Goal: Complete application form: Complete application form

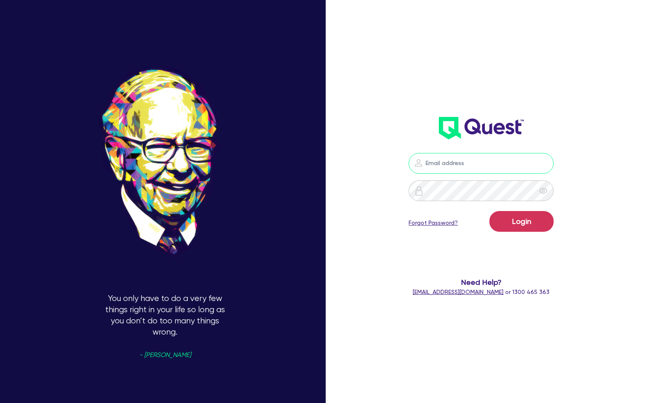
type input "[EMAIL_ADDRESS][DOMAIN_NAME]"
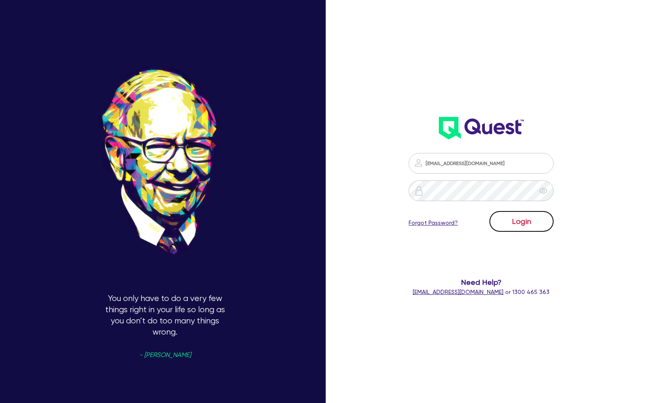
click at [513, 216] on button "Login" at bounding box center [522, 221] width 64 height 21
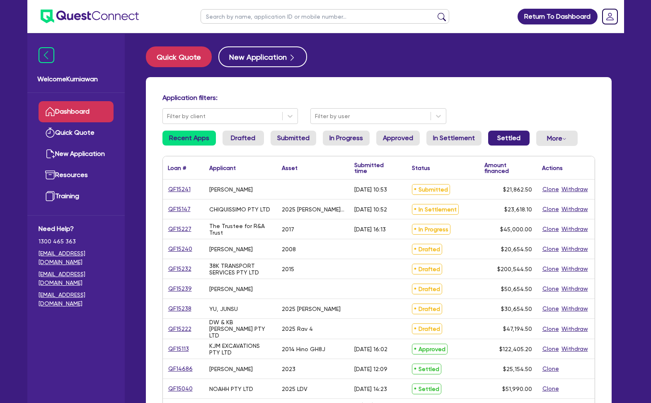
click at [508, 135] on link "Settled" at bounding box center [508, 138] width 41 height 15
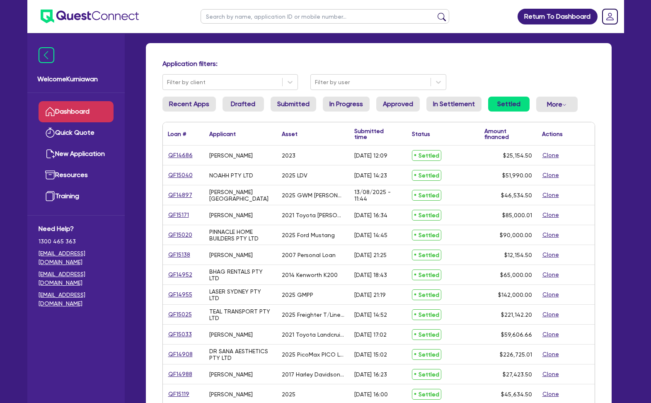
scroll to position [36, 0]
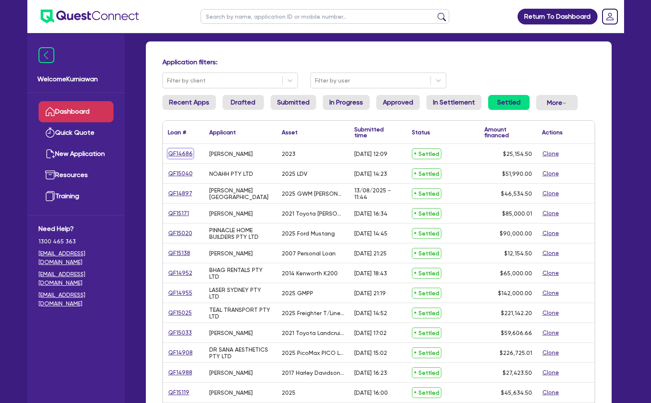
click at [175, 152] on link "QF14686" at bounding box center [180, 154] width 25 height 10
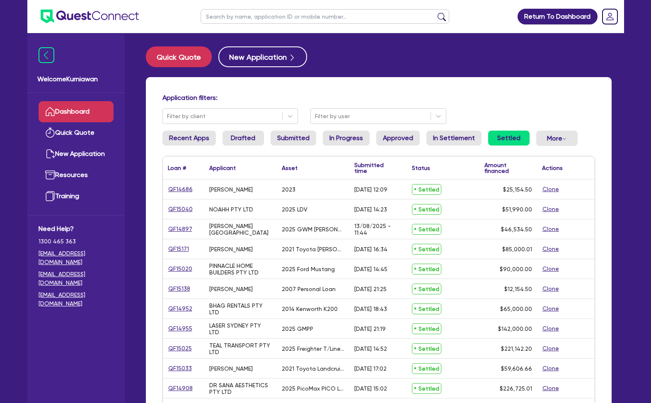
select select "CARS_AND_LIGHT_TRUCKS"
select select "PASSENGER_VEHICLES"
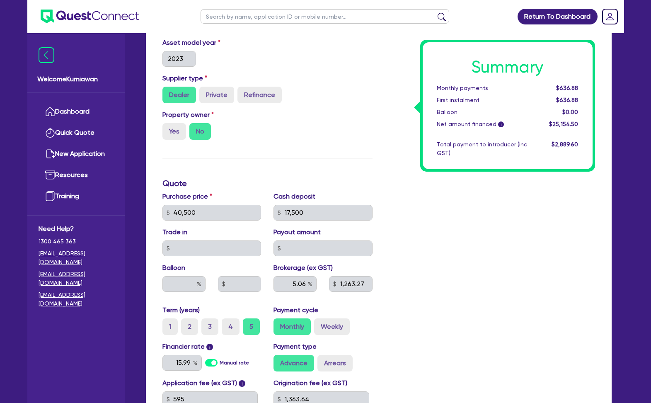
scroll to position [349, 0]
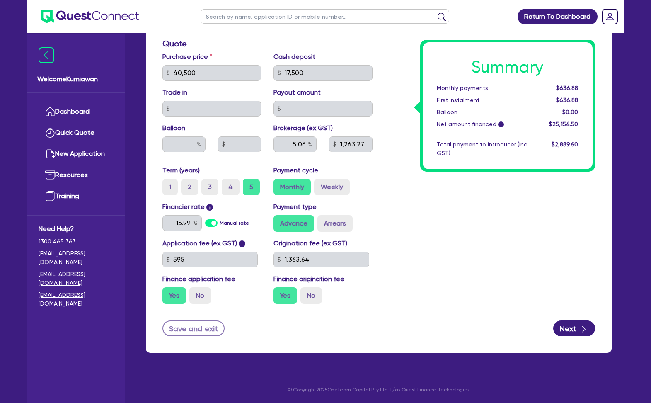
click at [325, 63] on div "Cash deposit 17,500" at bounding box center [323, 66] width 112 height 29
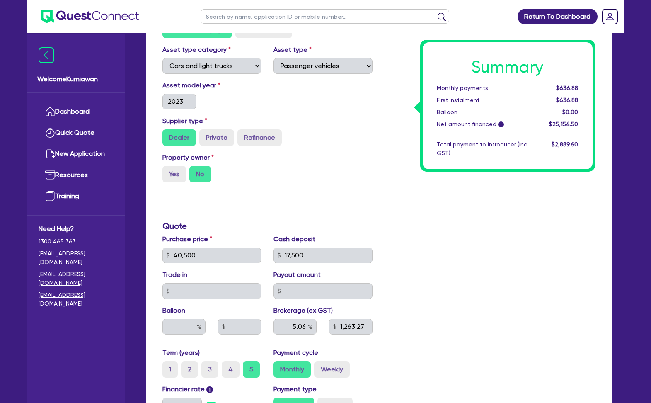
scroll to position [0, 0]
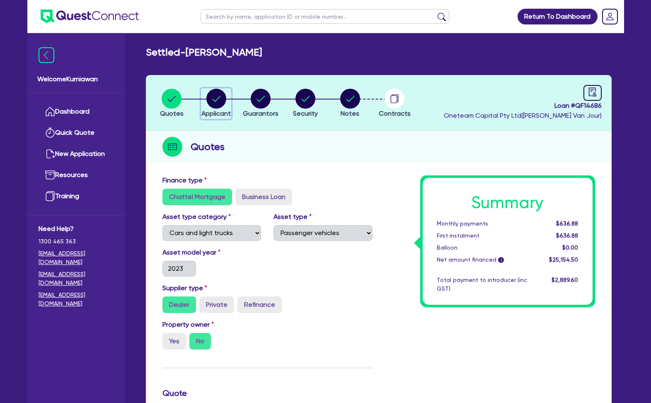
click at [219, 98] on circle "button" at bounding box center [216, 99] width 20 height 20
select select "SOLE_TRADER"
select select "ADMINISTRATIVE_SUPPORT"
select select "EMPLOYMENT"
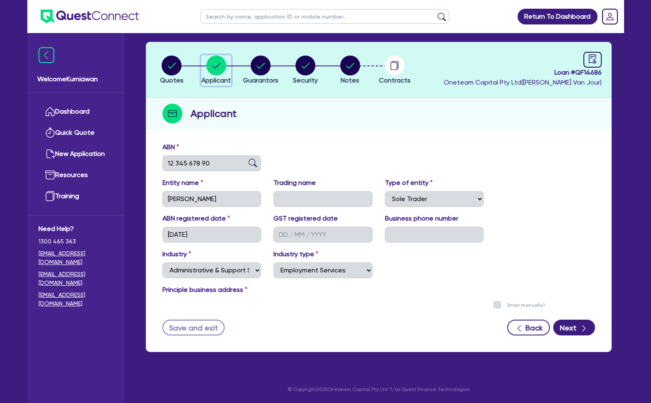
scroll to position [36, 0]
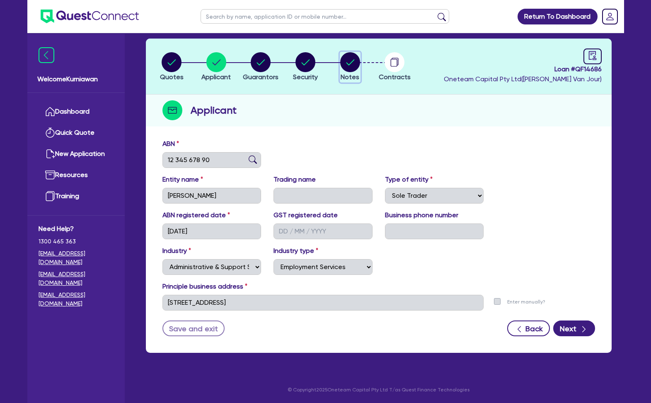
click at [351, 58] on circle "button" at bounding box center [350, 62] width 20 height 20
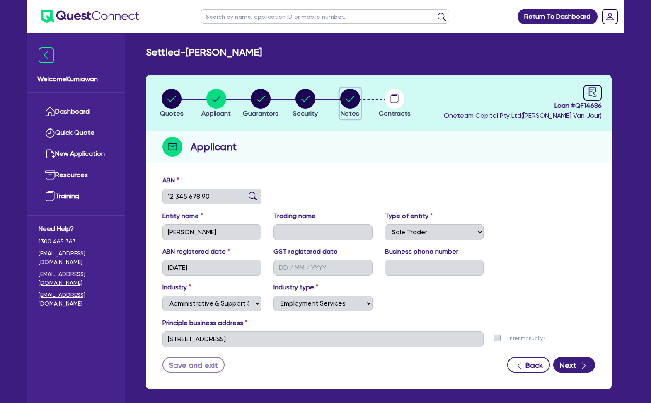
select select "Other"
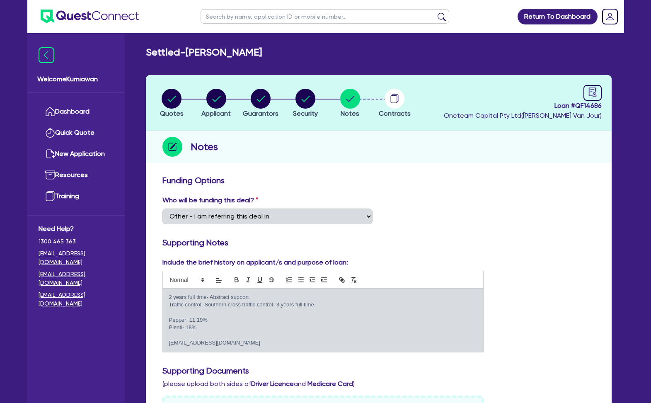
click at [250, 313] on p at bounding box center [323, 312] width 308 height 7
click at [261, 307] on p "Traffic control- Southern cross traffic control- 3 years full time." at bounding box center [323, 304] width 308 height 7
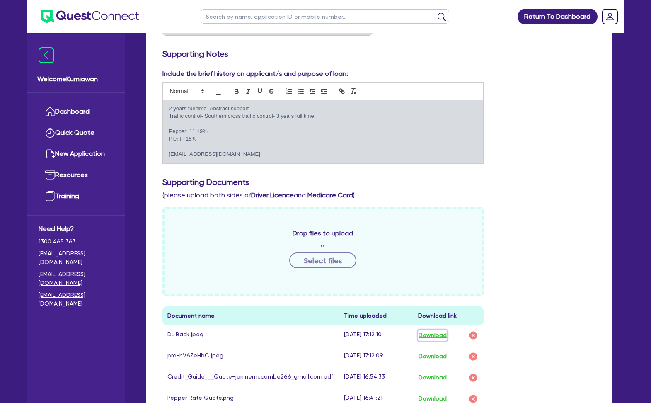
scroll to position [42, 0]
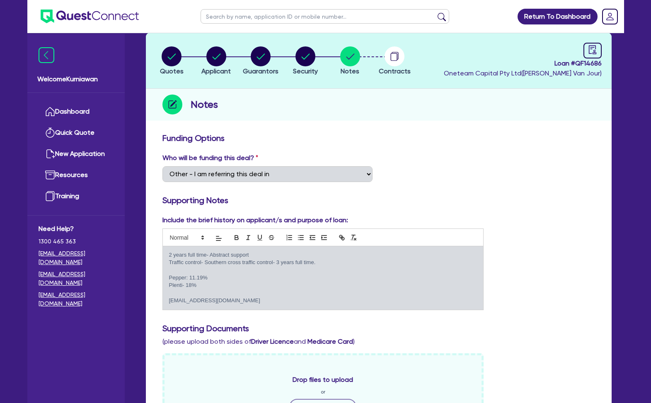
click at [228, 269] on p at bounding box center [323, 270] width 308 height 7
click at [188, 238] on span at bounding box center [186, 238] width 41 height 10
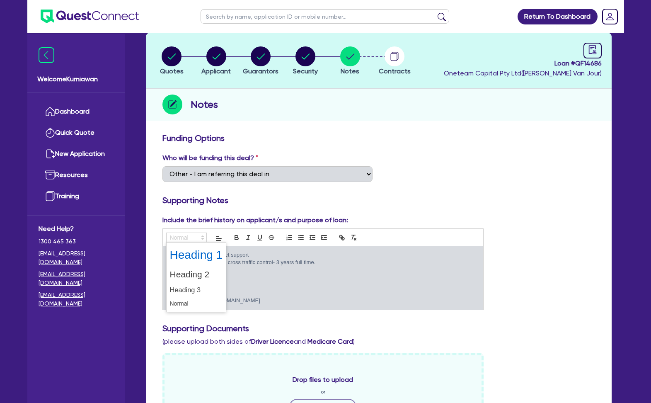
click at [190, 255] on span at bounding box center [196, 255] width 53 height 22
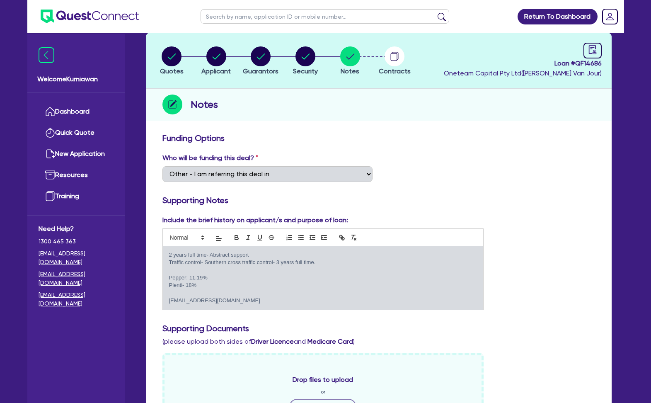
click at [190, 255] on p "2 years full time- Abstract support" at bounding box center [323, 254] width 308 height 7
click at [191, 265] on p "Traffic control- Southern cross traffic control- 3 years full time." at bounding box center [323, 262] width 308 height 7
click at [303, 62] on circle "button" at bounding box center [306, 56] width 20 height 20
select select "CARS_AND_LIGHT_TRUCKS"
select select "PASSENGER_VEHICLES"
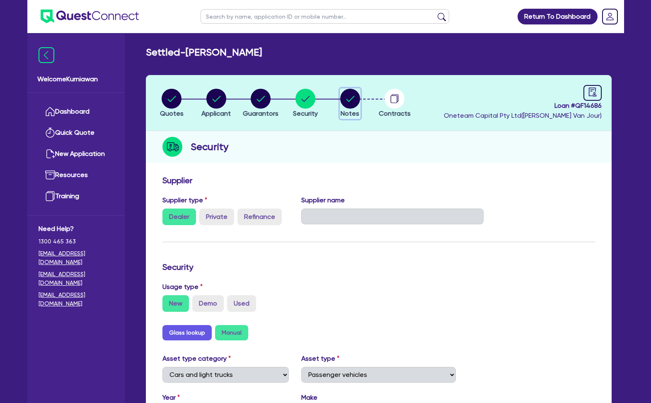
click at [342, 99] on circle "button" at bounding box center [350, 99] width 20 height 20
select select "Other"
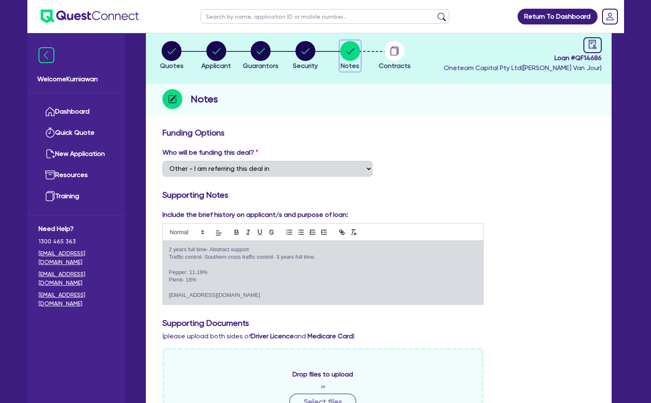
scroll to position [62, 0]
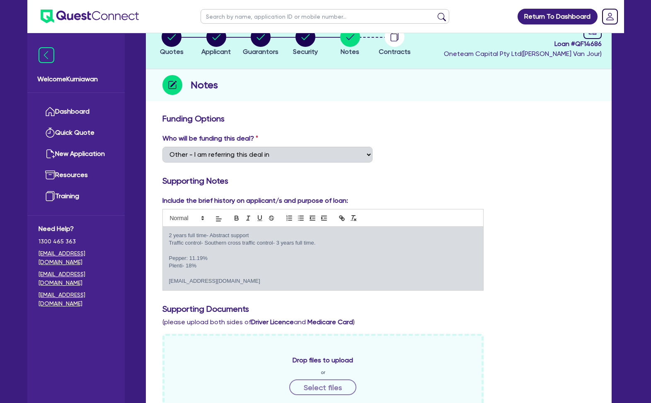
click at [257, 229] on div "2 years full time- Abstract support Traffic control- Southern cross traffic con…" at bounding box center [323, 258] width 321 height 63
click at [235, 220] on icon "button" at bounding box center [236, 219] width 3 height 2
click at [250, 221] on icon "button" at bounding box center [248, 217] width 7 height 7
click at [263, 221] on button "button" at bounding box center [260, 218] width 12 height 10
click at [267, 242] on p "Traffic control- Southern cross traffic control- 3 years full time." at bounding box center [323, 242] width 308 height 7
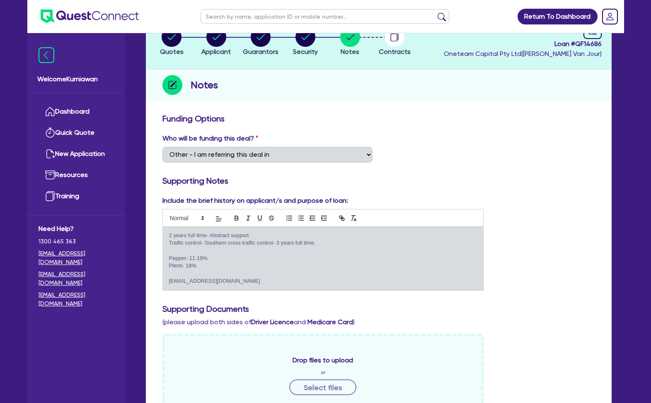
click at [256, 262] on p "Plenti- 18%" at bounding box center [323, 265] width 308 height 7
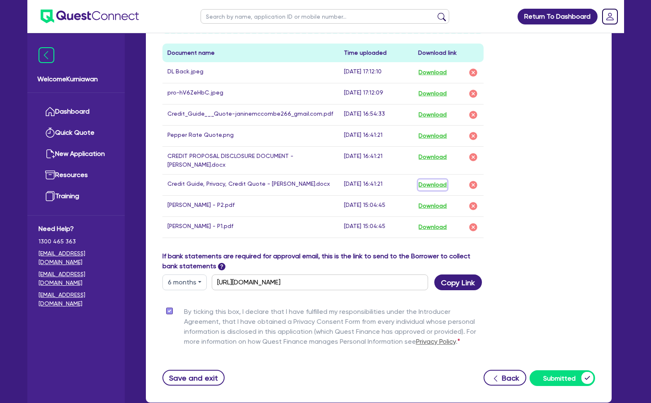
scroll to position [508, 0]
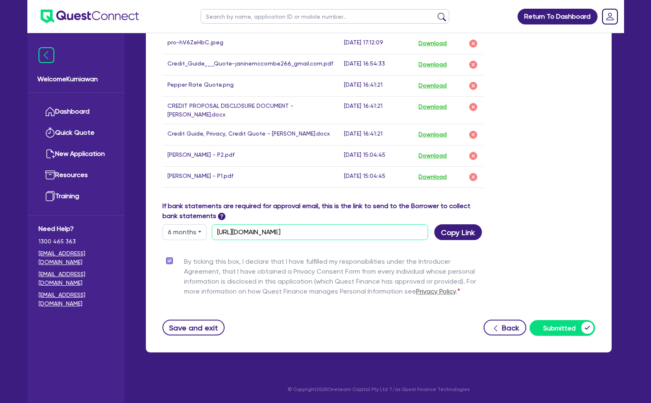
click at [357, 231] on input "[URL][DOMAIN_NAME]" at bounding box center [320, 232] width 216 height 16
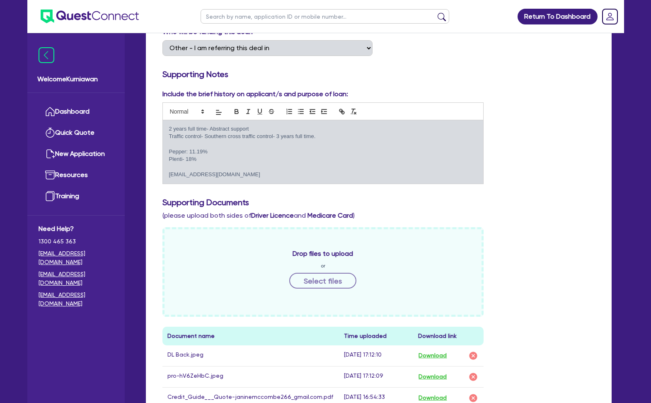
scroll to position [131, 0]
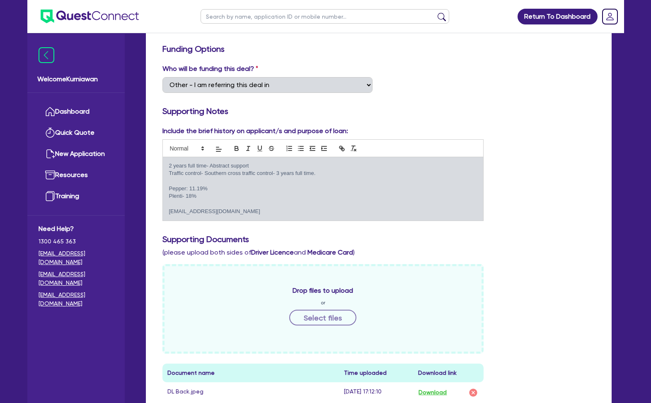
click at [235, 182] on p at bounding box center [323, 180] width 308 height 7
click at [178, 213] on p "[EMAIL_ADDRESS][DOMAIN_NAME]" at bounding box center [323, 211] width 308 height 7
click at [204, 212] on p "[EMAIL_ADDRESS][DOMAIN_NAME]" at bounding box center [323, 211] width 308 height 7
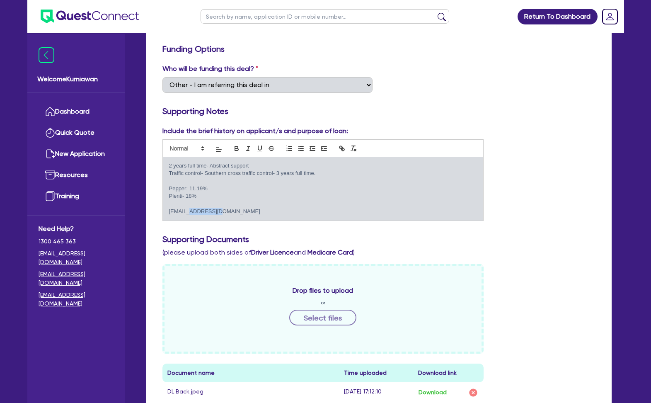
click at [204, 212] on p "[EMAIL_ADDRESS][DOMAIN_NAME]" at bounding box center [323, 211] width 308 height 7
click at [199, 194] on p "Plenti- 18%" at bounding box center [323, 195] width 308 height 7
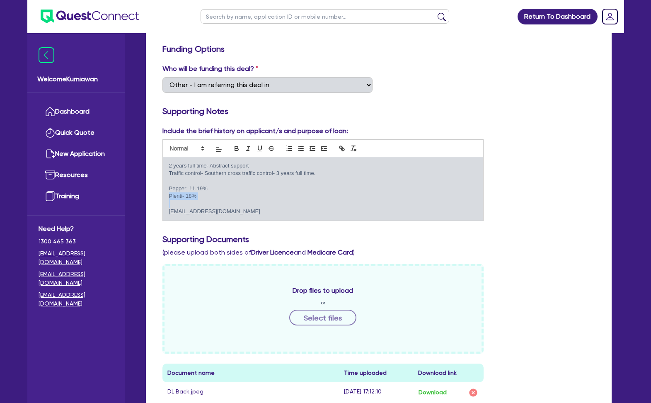
click at [231, 71] on label "Who will be funding this deal?" at bounding box center [210, 69] width 96 height 10
type button "ordered"
type button "bullet"
type button "-1"
type button "+1"
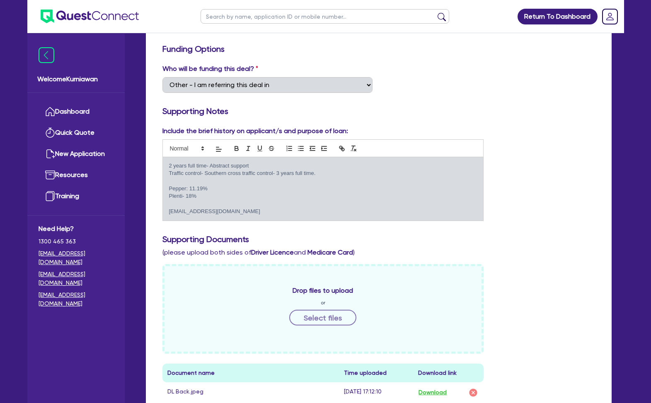
scroll to position [344, 0]
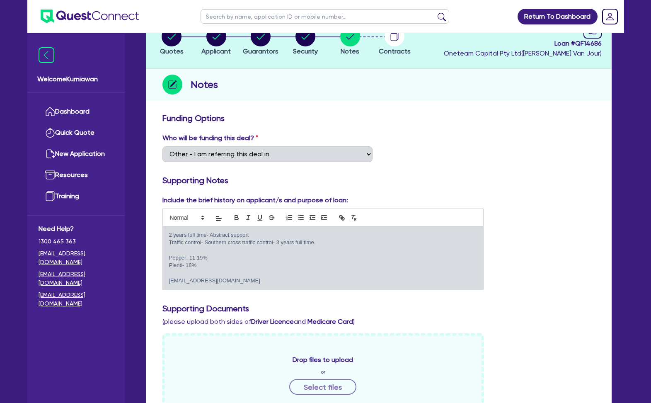
click at [227, 240] on p "Traffic control- Southern cross traffic control- 3 years full time." at bounding box center [323, 242] width 308 height 7
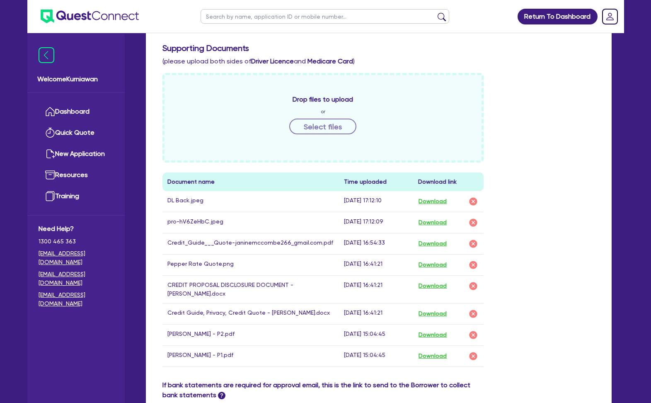
click at [548, 76] on div "Drop files to upload or Select files Document name Time uploaded Download link …" at bounding box center [378, 226] width 445 height 307
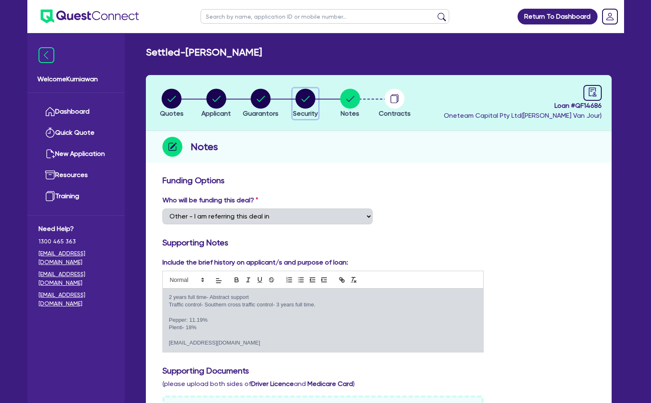
click at [306, 96] on circle "button" at bounding box center [306, 99] width 20 height 20
select select "CARS_AND_LIGHT_TRUCKS"
select select "PASSENGER_VEHICLES"
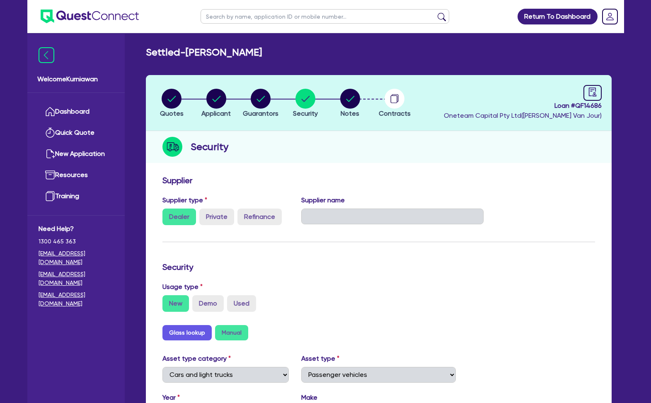
click at [476, 138] on div "Security" at bounding box center [379, 147] width 466 height 32
click at [90, 112] on link "Dashboard" at bounding box center [76, 111] width 75 height 21
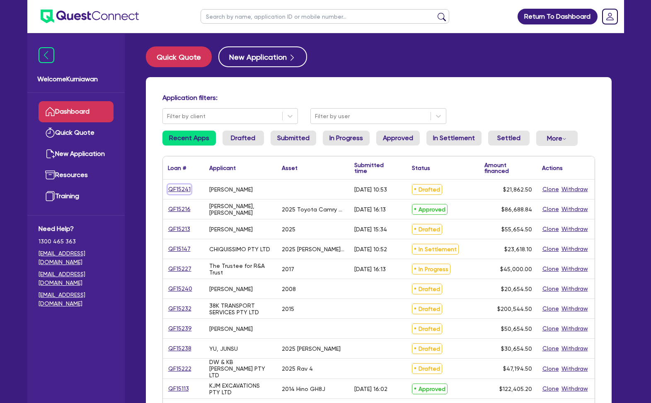
click at [184, 189] on link "QF15241" at bounding box center [179, 189] width 23 height 10
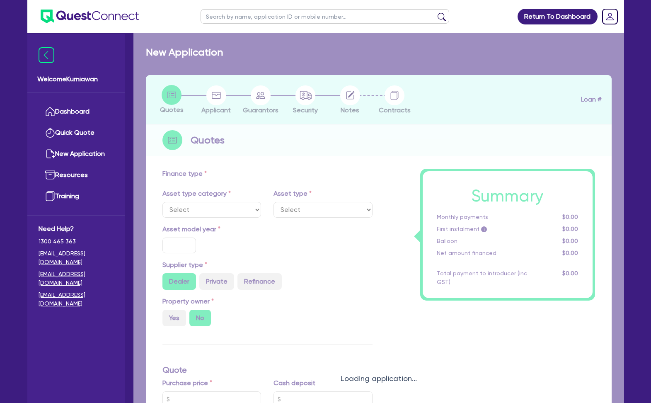
type input "21,208"
type input "4"
type input "874.5"
type input "8.99"
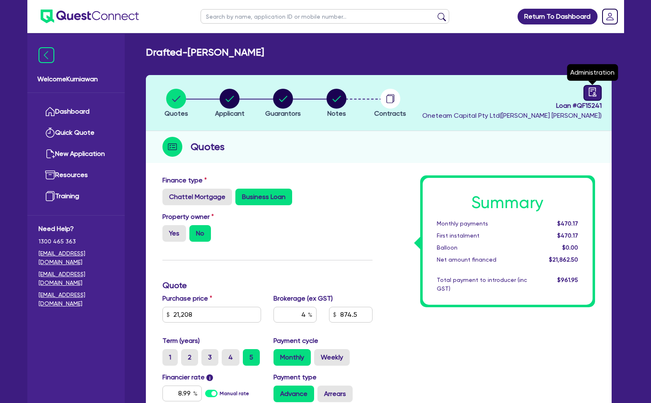
click at [589, 92] on icon "audit" at bounding box center [592, 91] width 7 height 9
select select "DRAFTED_AMENDED"
select select "Other"
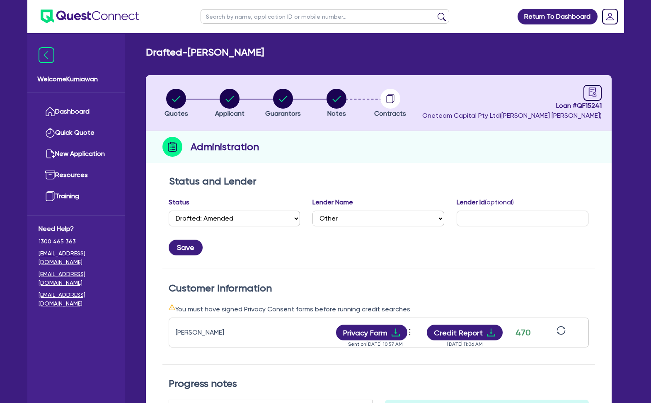
click at [409, 172] on div "Status and Lender Status Select Quoted Drafted: New Drafted: Amended Submitted:…" at bounding box center [379, 360] width 466 height 378
click at [588, 104] on span "Loan # QF15241" at bounding box center [511, 106] width 179 height 10
copy span "QF15241"
click at [342, 151] on div "Administration" at bounding box center [379, 147] width 466 height 32
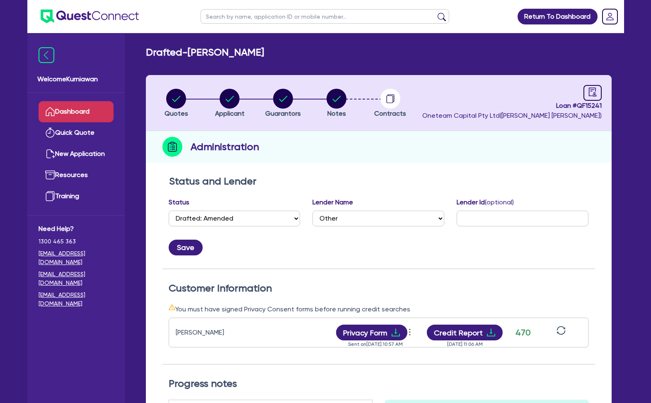
click at [77, 110] on link "Dashboard" at bounding box center [76, 111] width 75 height 21
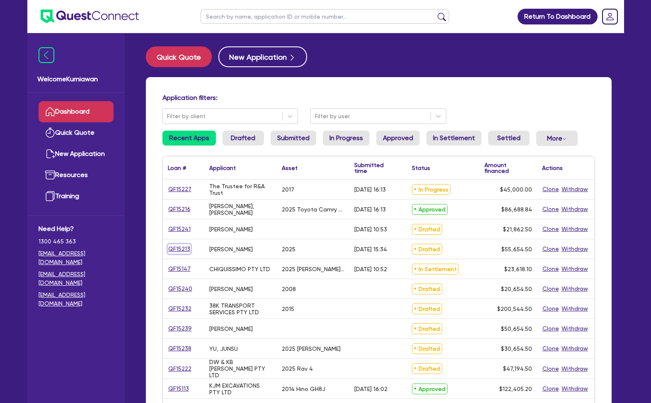
click at [179, 250] on link "QF15213" at bounding box center [179, 249] width 23 height 10
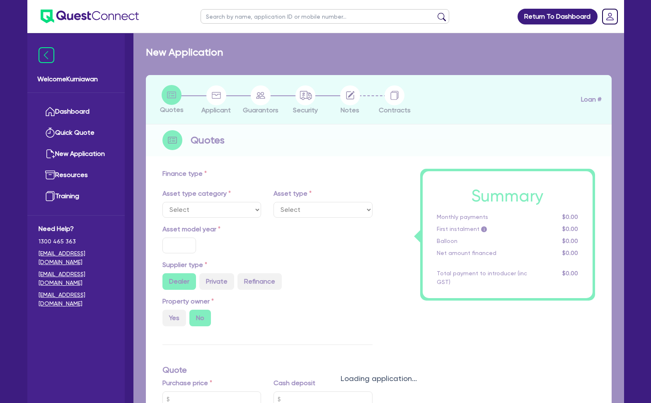
select select "SECONDARY_ASSETS"
type input "2025"
radio input "true"
type input "55,000"
type input "3"
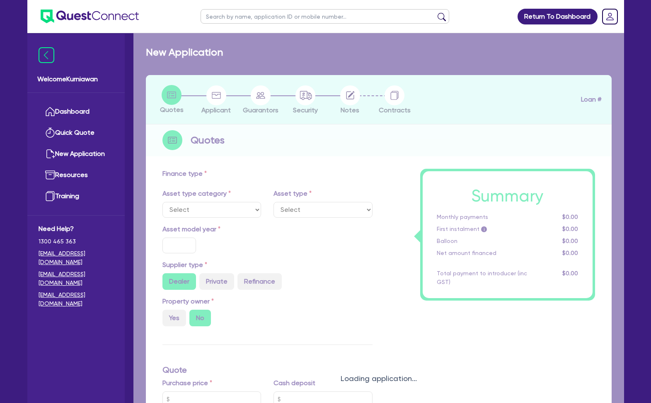
type input "1,669.64"
type input "8.99"
select select "SOLAR_AND_RENEWABLES"
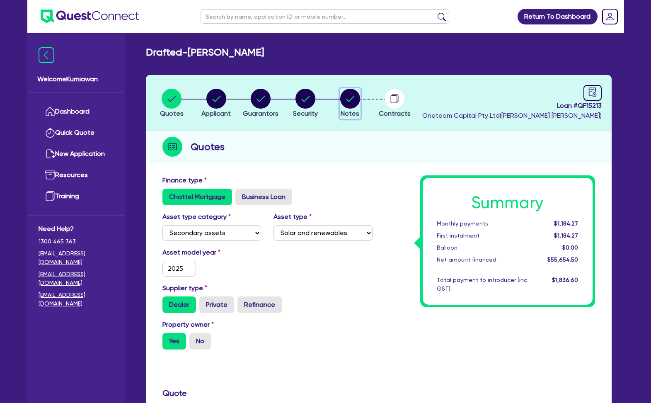
click at [351, 103] on circle "button" at bounding box center [350, 99] width 20 height 20
select select "Other"
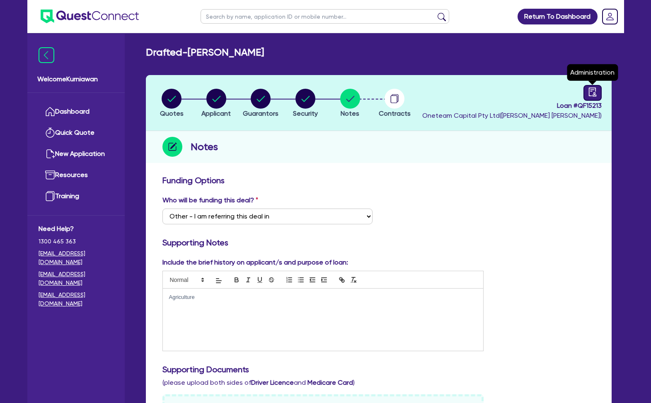
click at [599, 92] on link at bounding box center [593, 93] width 18 height 16
select select "DRAFTED_AMENDED"
select select "Other"
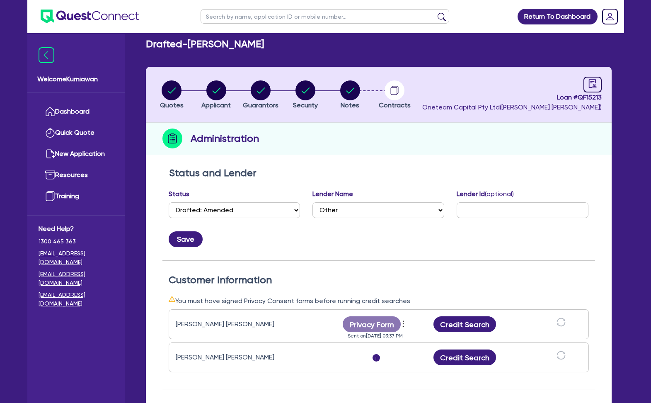
scroll to position [11, 0]
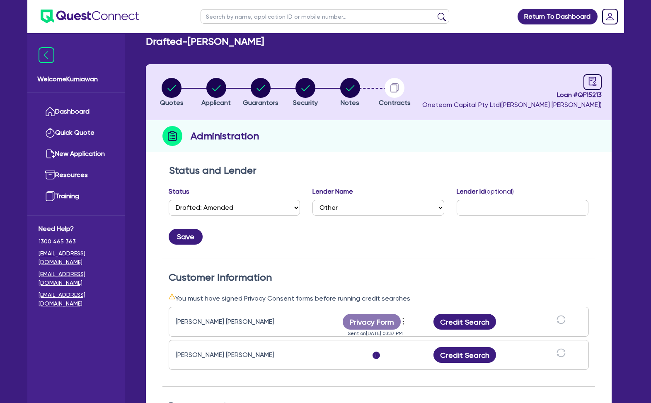
click at [595, 98] on span "Loan # QF15213" at bounding box center [511, 95] width 179 height 10
copy span "QF15213"
click at [412, 147] on div "Administration" at bounding box center [379, 136] width 466 height 32
click at [84, 109] on link "Dashboard" at bounding box center [76, 111] width 75 height 21
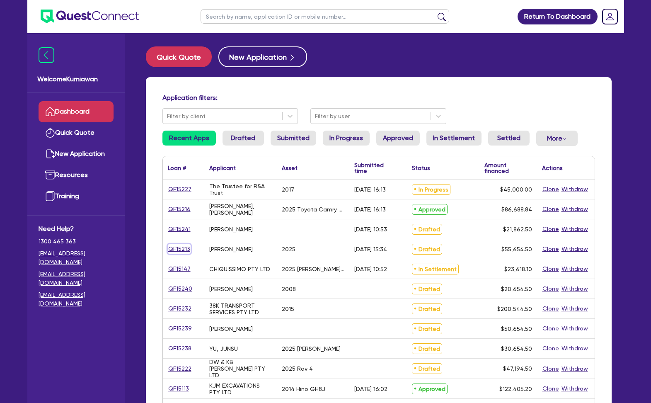
click at [184, 250] on link "QF15213" at bounding box center [179, 249] width 23 height 10
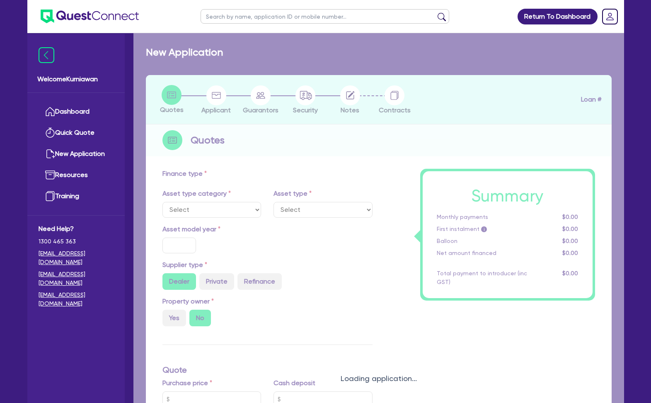
select select "SECONDARY_ASSETS"
type input "2025"
radio input "true"
type input "55,000"
type input "3"
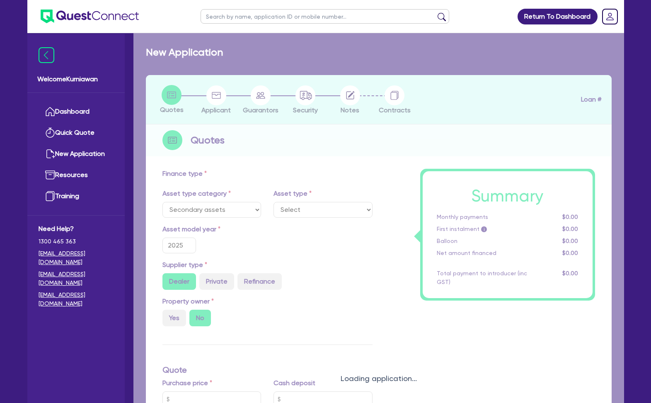
type input "1,669.64"
type input "8.99"
select select "SOLAR_AND_RENEWABLES"
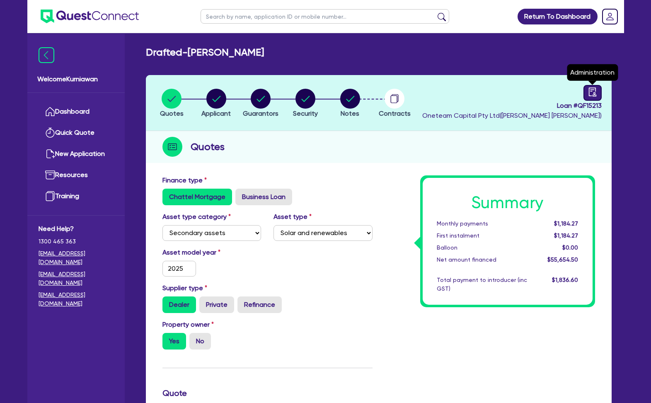
click at [591, 95] on icon "audit" at bounding box center [592, 91] width 9 height 9
select select "DRAFTED_AMENDED"
select select "Other"
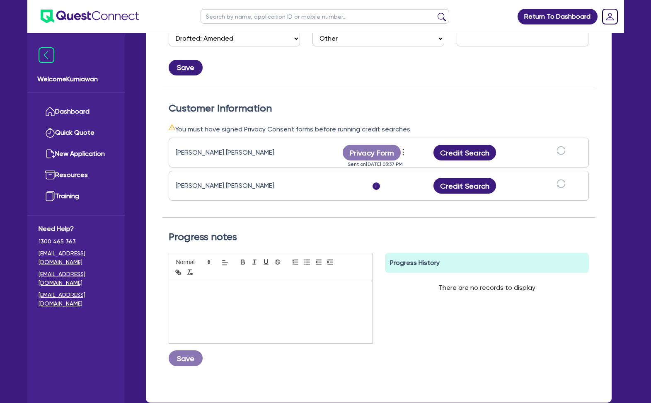
scroll to position [203, 0]
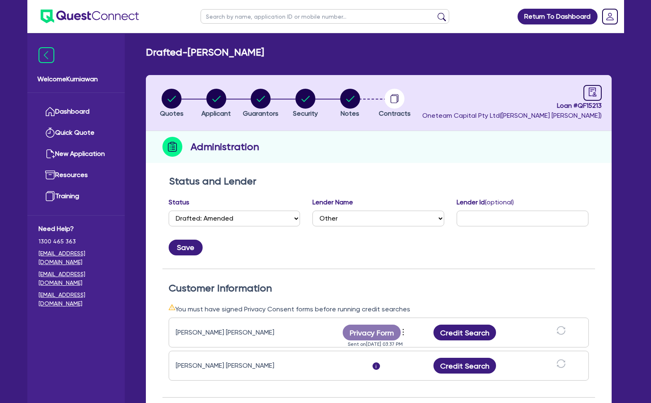
select select "SECONDARY_ASSETS"
select select "SOLAR_AND_RENEWABLES"
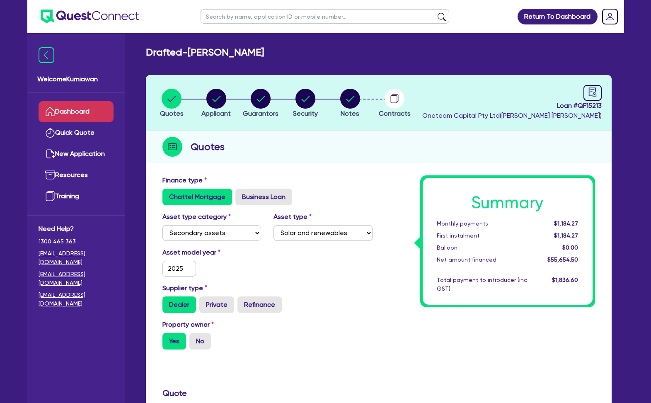
click at [85, 109] on link "Dashboard" at bounding box center [76, 111] width 75 height 21
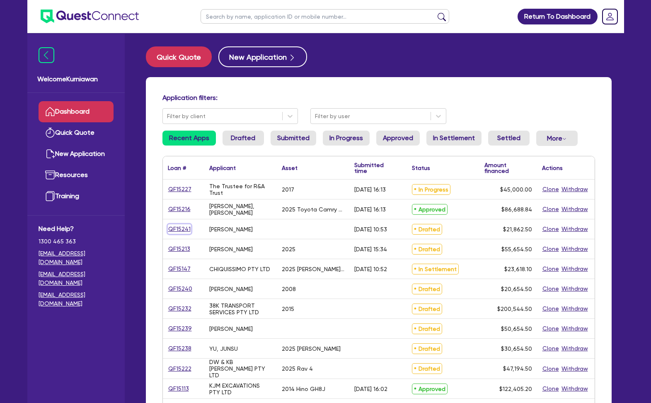
click at [183, 230] on link "QF15241" at bounding box center [179, 229] width 23 height 10
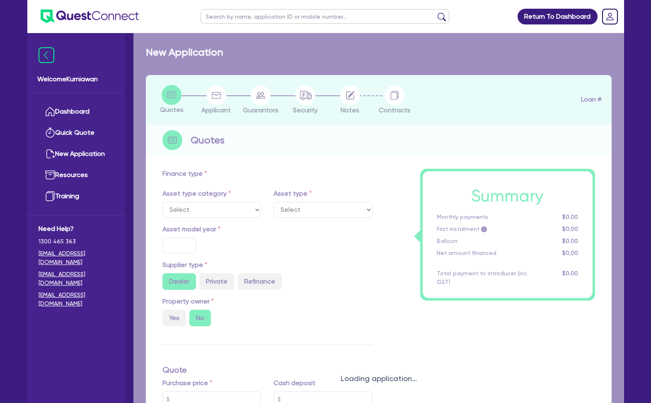
type input "21,208"
type input "4"
type input "874.5"
type input "8.99"
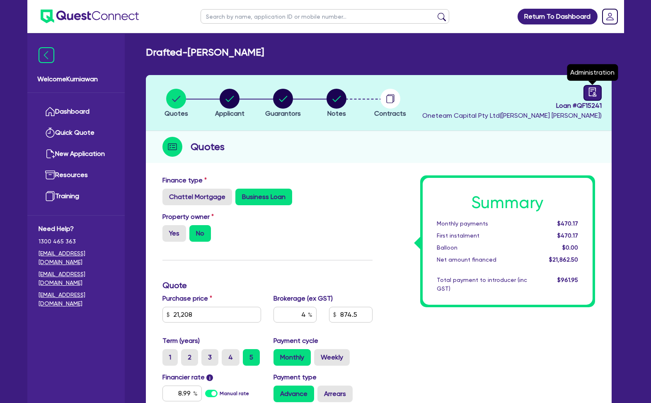
click at [596, 92] on icon "audit" at bounding box center [592, 91] width 9 height 9
select select "DRAFTED_AMENDED"
select select "Other"
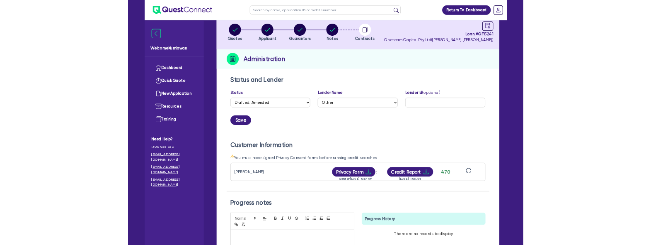
scroll to position [90, 0]
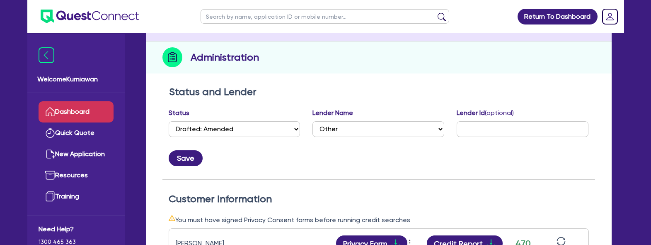
click at [83, 114] on link "Dashboard" at bounding box center [76, 111] width 75 height 21
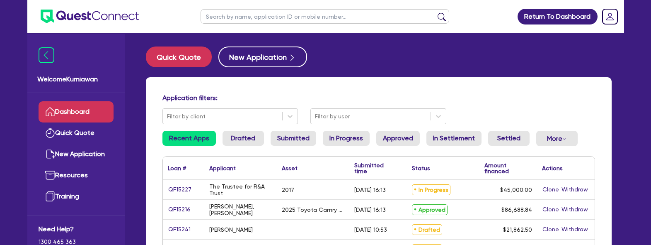
click at [495, 242] on div "$55,654.50" at bounding box center [509, 248] width 58 height 19
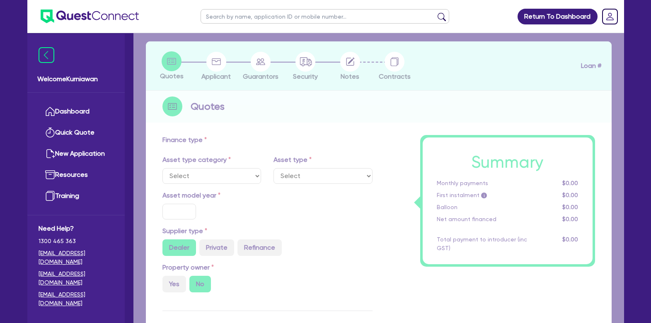
select select "SECONDARY_ASSETS"
type input "2025"
radio input "true"
type input "55,000"
type input "3"
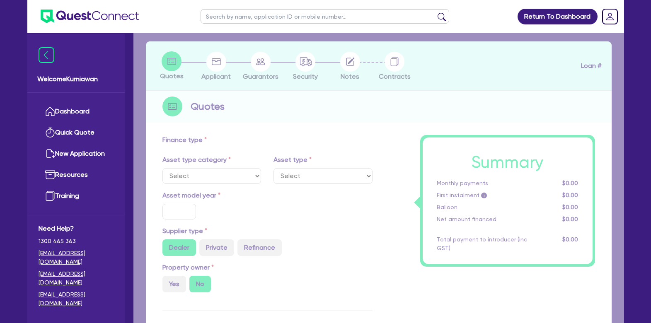
type input "1,669.64"
type input "8.99"
select select "SOLAR_AND_RENEWABLES"
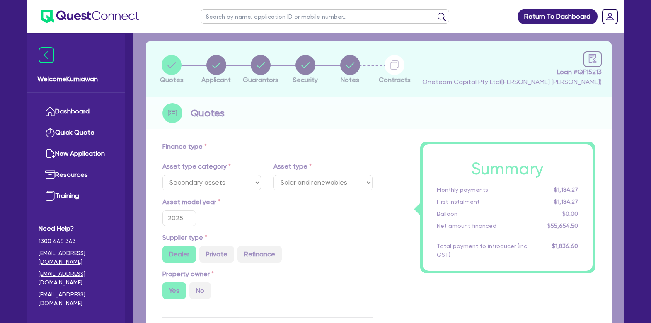
scroll to position [53, 0]
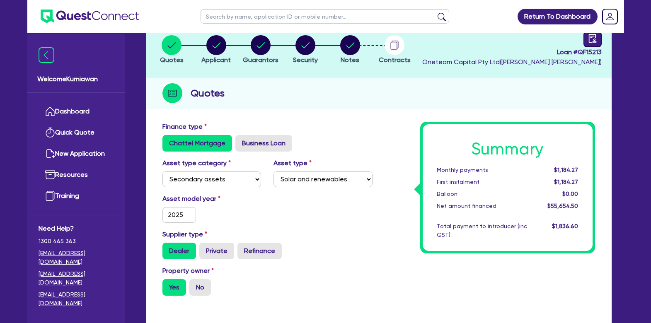
click at [593, 44] on link at bounding box center [593, 40] width 18 height 16
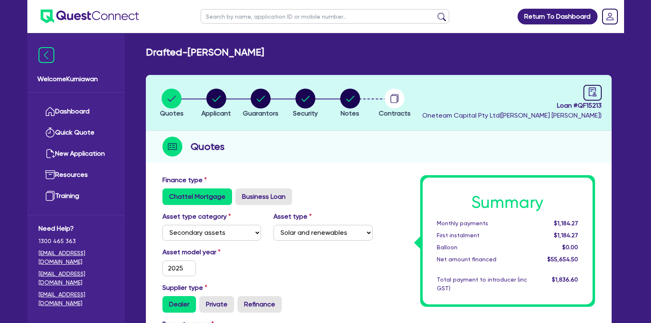
select select "DRAFTED_AMENDED"
select select "Other"
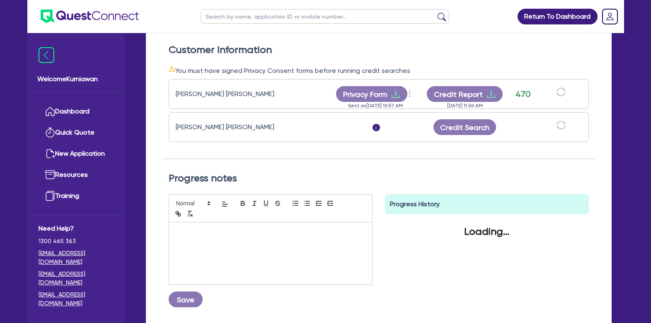
scroll to position [237, 0]
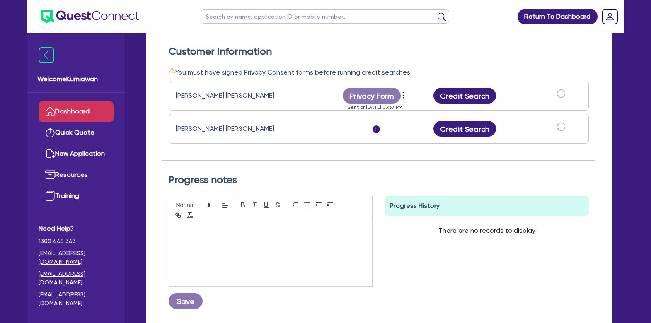
click at [90, 106] on link "Dashboard" at bounding box center [76, 111] width 75 height 21
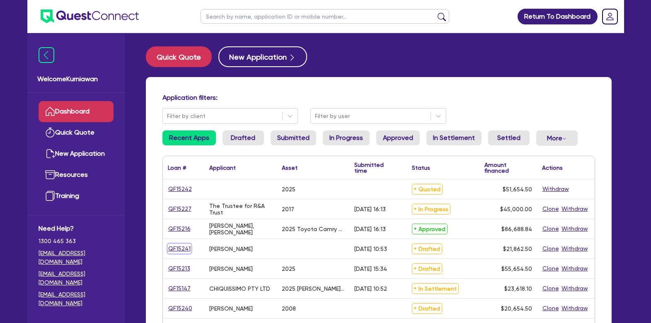
click at [180, 247] on link "QF15241" at bounding box center [179, 249] width 23 height 10
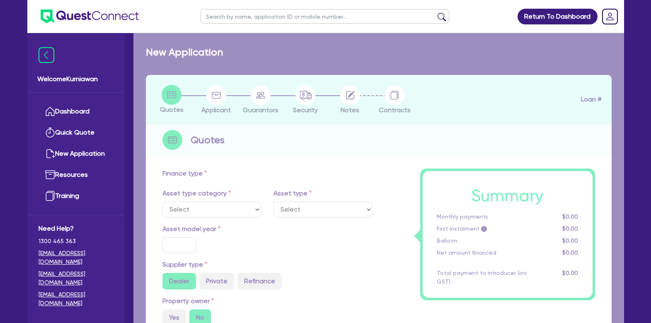
scroll to position [19, 0]
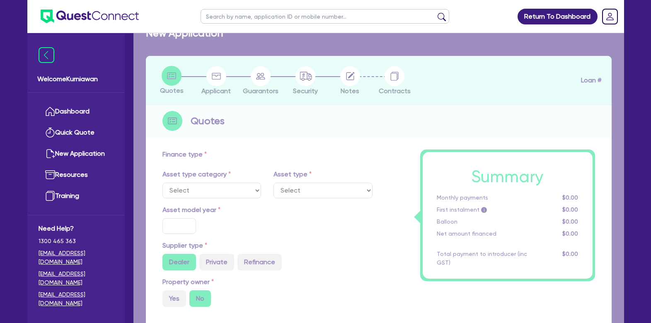
type input "21,208"
type input "4"
type input "874.5"
type input "8.99"
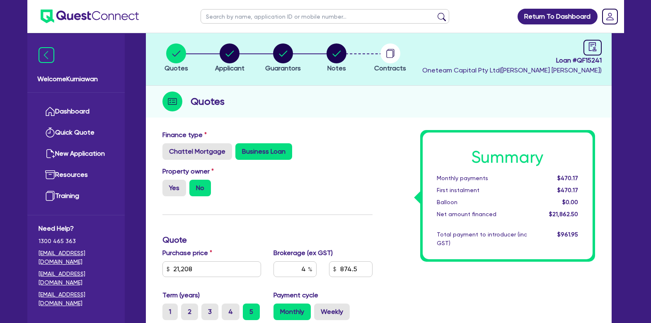
scroll to position [39, 0]
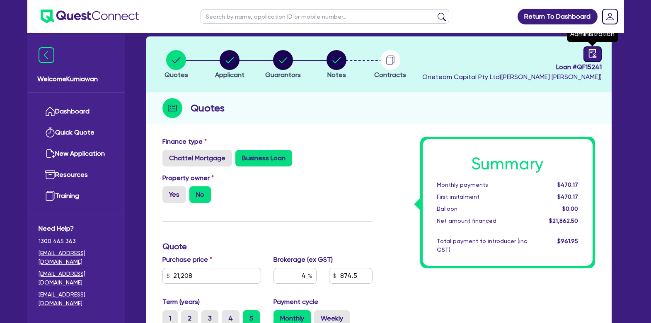
click at [594, 60] on link at bounding box center [593, 54] width 18 height 16
select select "DRAFTED_AMENDED"
select select "Other"
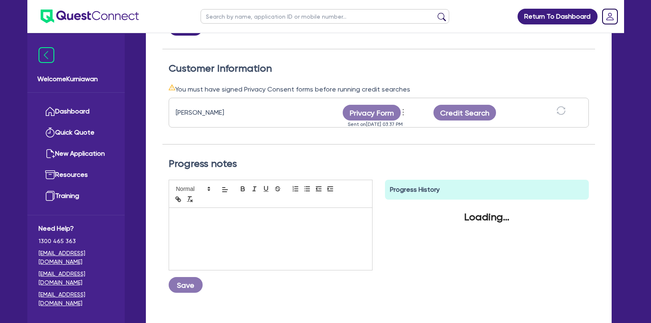
scroll to position [217, 0]
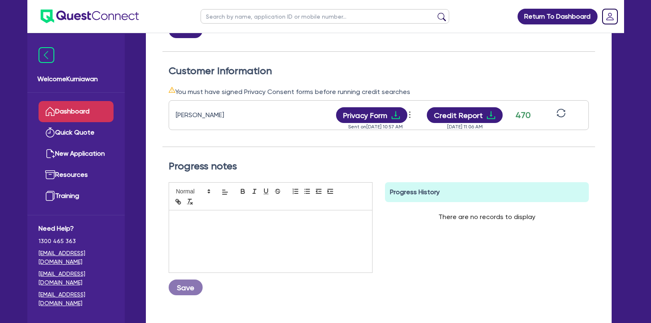
click at [85, 112] on link "Dashboard" at bounding box center [76, 111] width 75 height 21
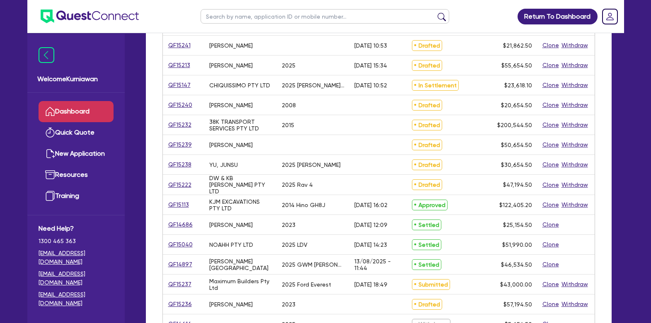
scroll to position [224, 0]
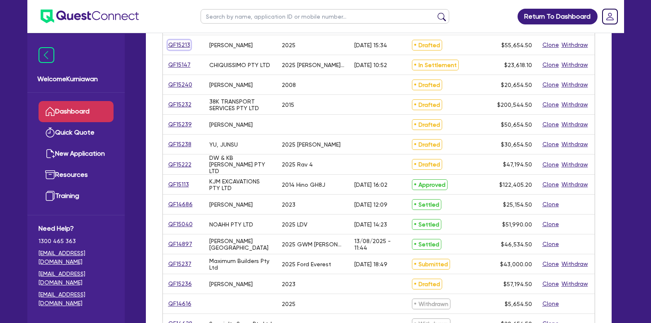
click at [182, 45] on link "QF15213" at bounding box center [179, 45] width 23 height 10
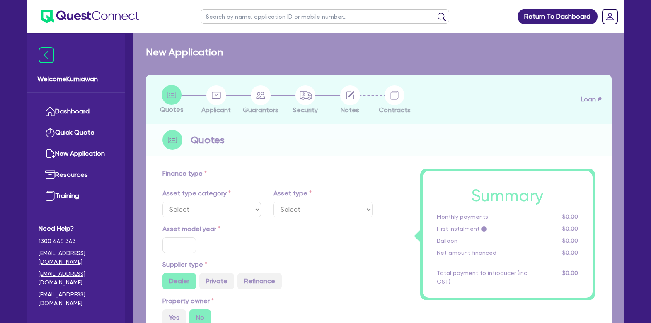
select select "SECONDARY_ASSETS"
type input "2025"
radio input "true"
type input "55,000"
type input "3"
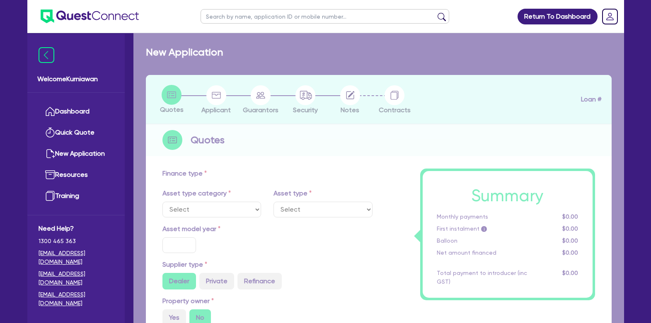
type input "1,669.64"
type input "8.99"
select select "SOLAR_AND_RENEWABLES"
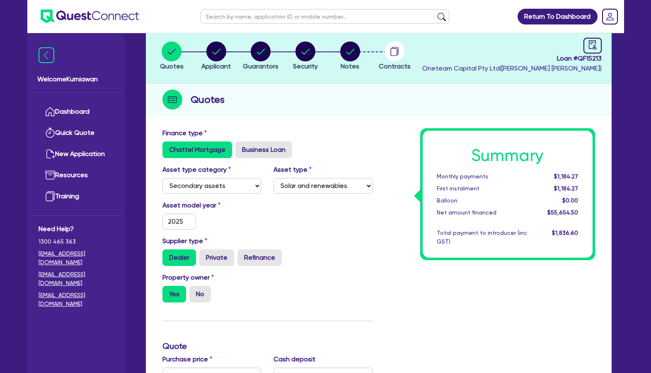
scroll to position [46, 0]
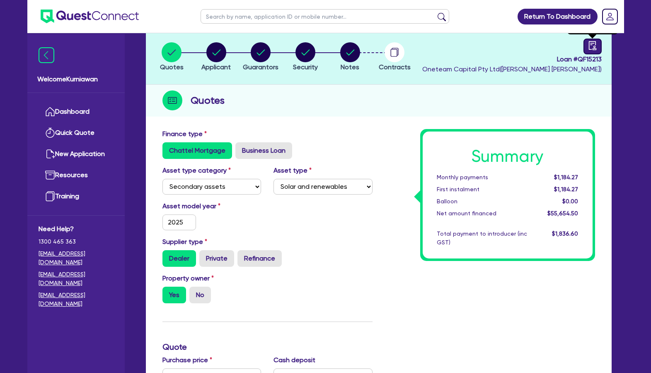
click at [593, 48] on icon "audit" at bounding box center [592, 45] width 9 height 9
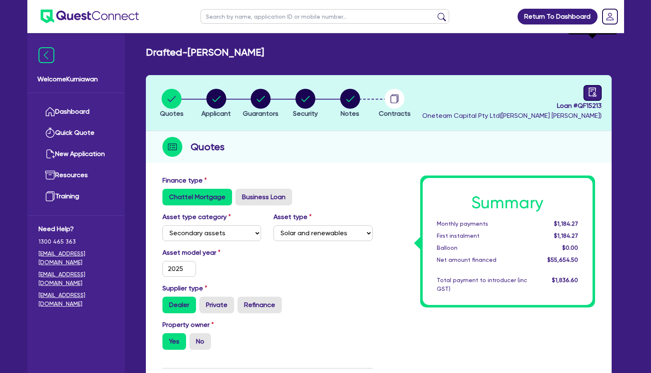
select select "DRAFTED_AMENDED"
select select "Other"
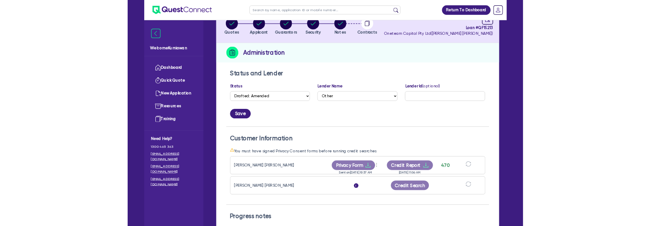
scroll to position [90, 0]
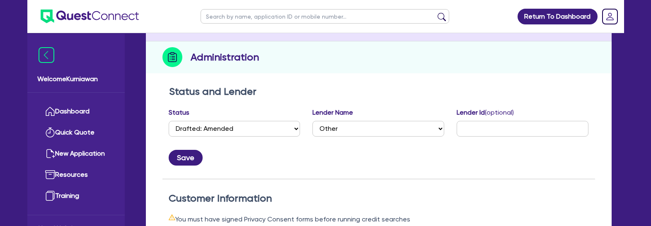
click at [475, 160] on div "Save" at bounding box center [378, 154] width 433 height 22
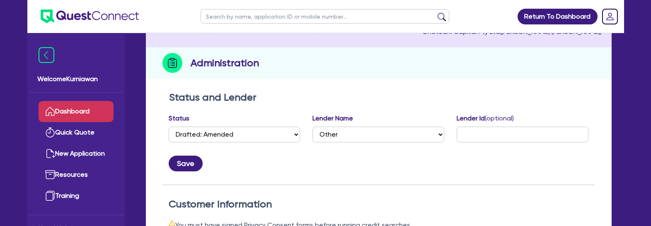
click at [58, 117] on link "Dashboard" at bounding box center [76, 111] width 75 height 21
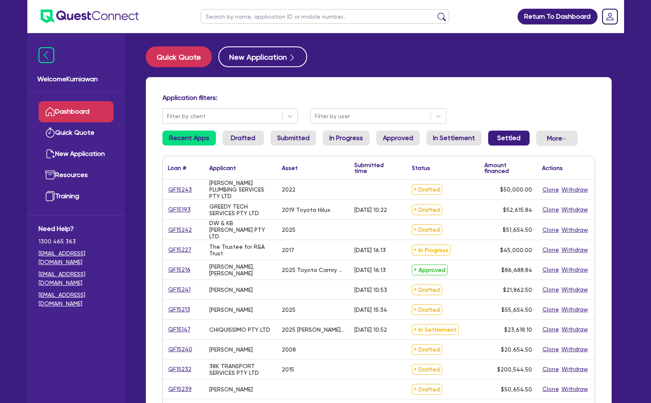
click at [495, 137] on link "Settled" at bounding box center [508, 138] width 41 height 15
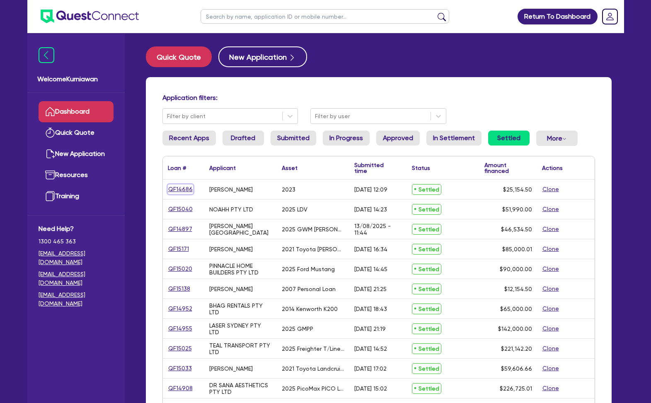
click at [179, 187] on link "QF14686" at bounding box center [180, 189] width 25 height 10
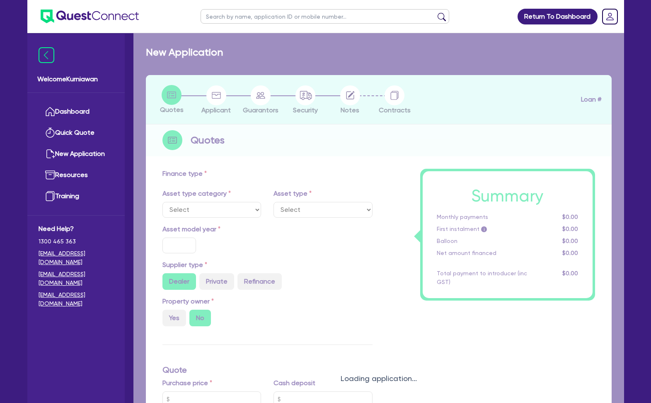
select select "CARS_AND_LIGHT_TRUCKS"
type input "2023"
type input "40,500"
type input "17,500"
type input "5.06"
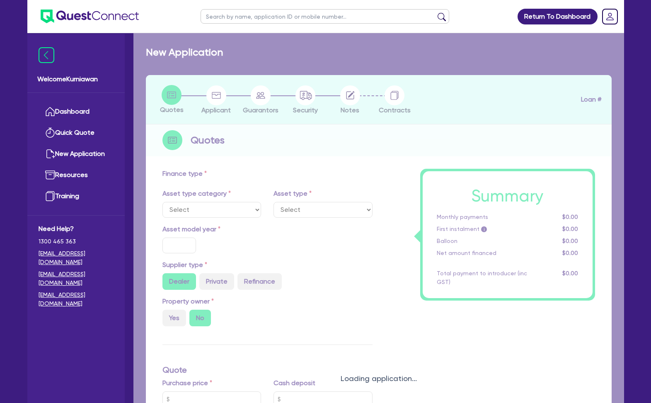
type input "1,263.27"
type input "15.99"
type input "1,363.64"
select select "PASSENGER_VEHICLES"
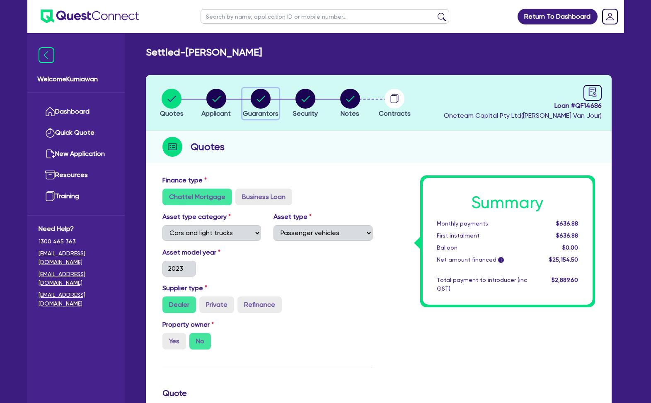
click at [264, 104] on circle "button" at bounding box center [261, 99] width 20 height 20
select select "MRS"
select select "[GEOGRAPHIC_DATA]"
select select "SINGLE"
select select "CASH"
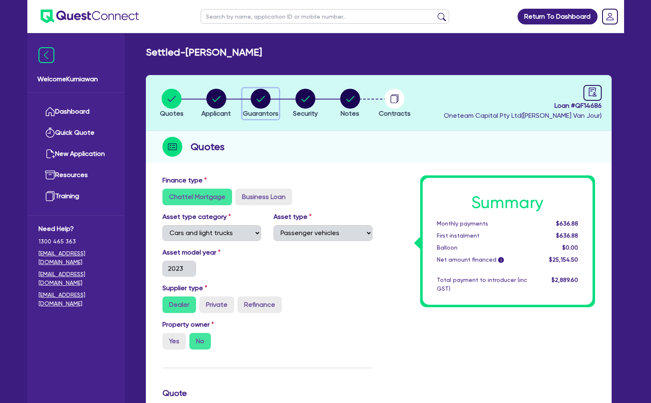
select select "HOUSEHOLD_PERSONAL"
select select "VEHICLE"
select select "PERSONAL_LOAN"
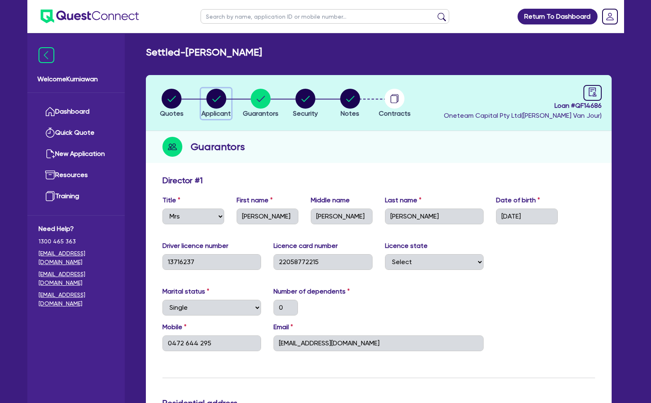
click at [221, 99] on circle "button" at bounding box center [216, 99] width 20 height 20
select select "SOLE_TRADER"
select select "ADMINISTRATIVE_SUPPORT"
select select "EMPLOYMENT"
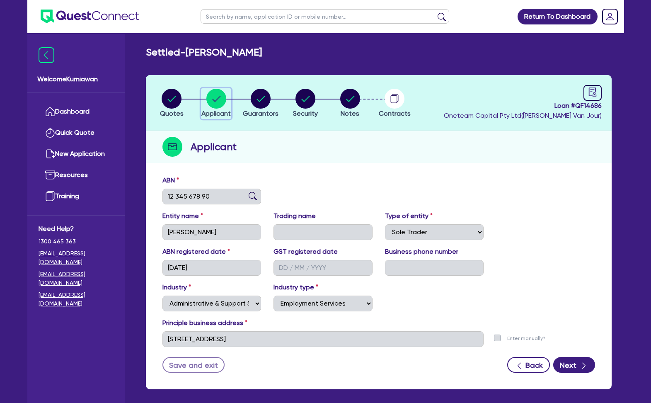
scroll to position [18, 0]
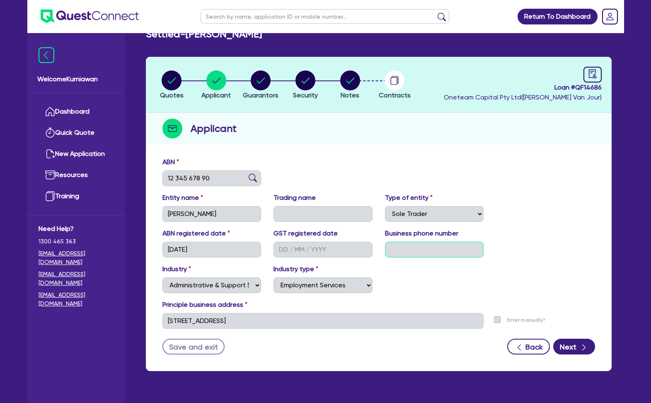
click at [405, 252] on input "text" at bounding box center [434, 250] width 99 height 16
click at [266, 84] on circle "button" at bounding box center [261, 80] width 20 height 20
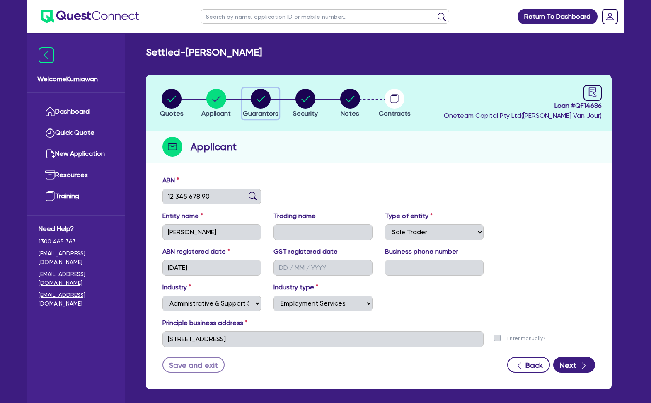
select select "MRS"
select select "[GEOGRAPHIC_DATA]"
select select "SINGLE"
select select "CASH"
select select "HOUSEHOLD_PERSONAL"
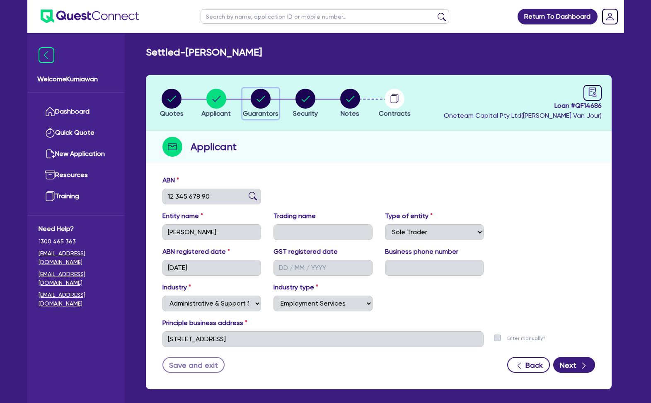
select select "HOUSEHOLD_PERSONAL"
select select "VEHICLE"
select select "PERSONAL_LOAN"
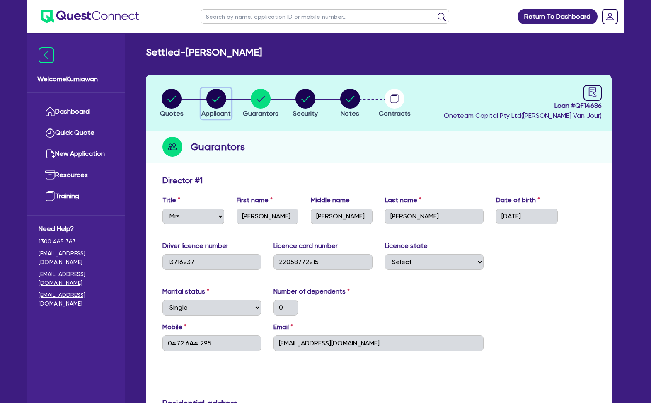
click at [220, 96] on icon "button" at bounding box center [216, 99] width 8 height 6
select select "SOLE_TRADER"
select select "ADMINISTRATIVE_SUPPORT"
select select "EMPLOYMENT"
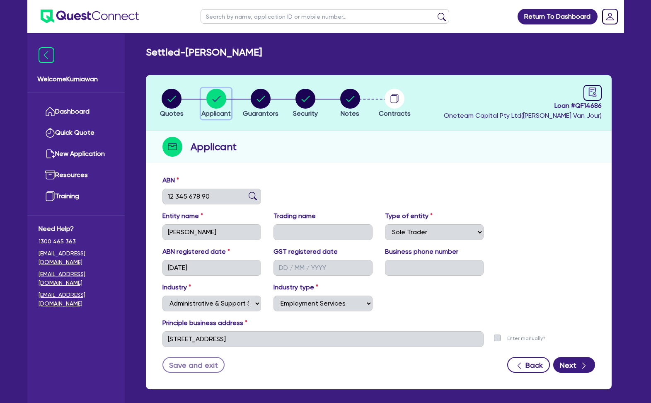
scroll to position [36, 0]
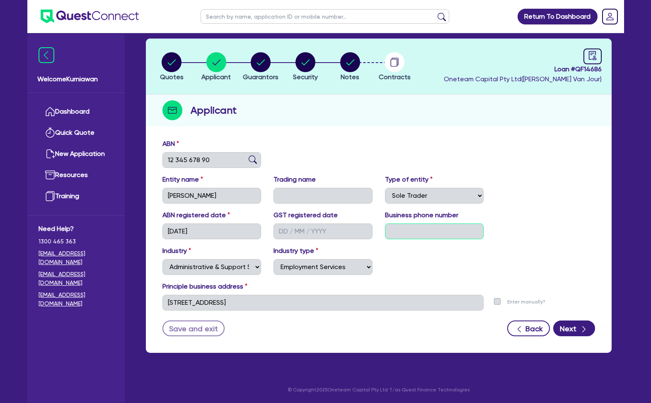
click at [398, 233] on input "text" at bounding box center [434, 231] width 99 height 16
click at [322, 231] on input "text" at bounding box center [323, 231] width 99 height 16
click at [330, 193] on input "text" at bounding box center [323, 196] width 99 height 16
click at [404, 230] on input "text" at bounding box center [434, 231] width 99 height 16
click at [578, 327] on button "Next" at bounding box center [574, 328] width 42 height 16
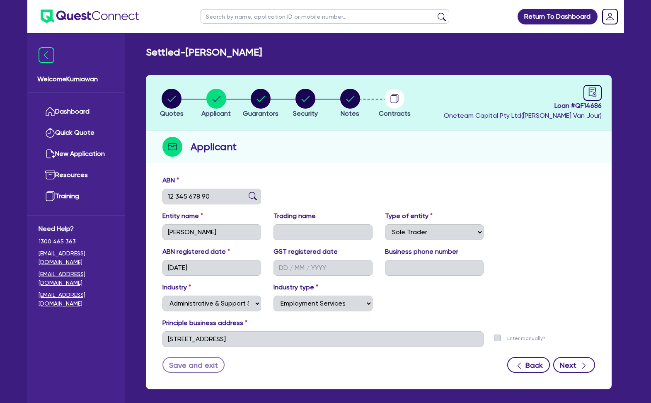
select select "MRS"
select select "[GEOGRAPHIC_DATA]"
select select "SINGLE"
select select "CASH"
select select "HOUSEHOLD_PERSONAL"
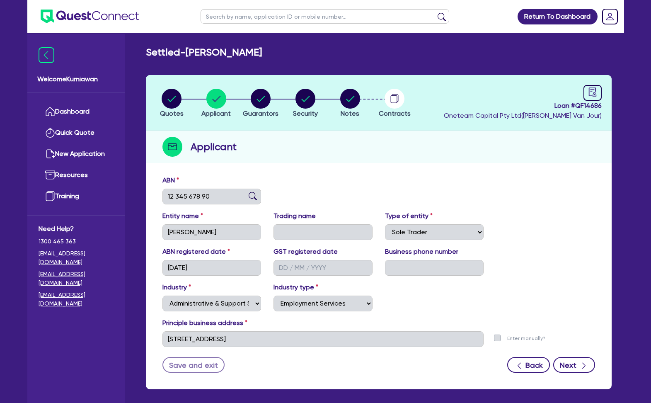
select select "HOUSEHOLD_PERSONAL"
select select "VEHICLE"
select select "PERSONAL_LOAN"
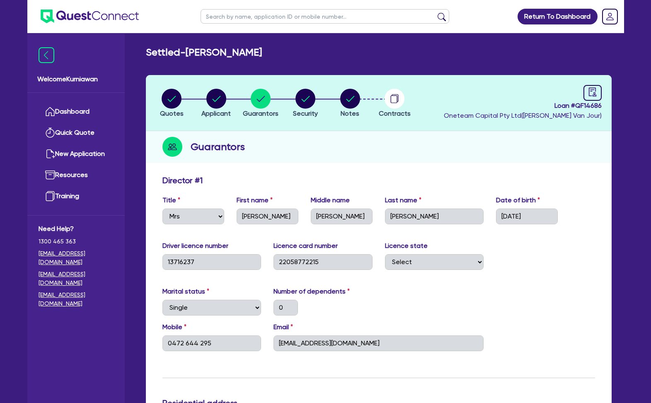
scroll to position [39, 0]
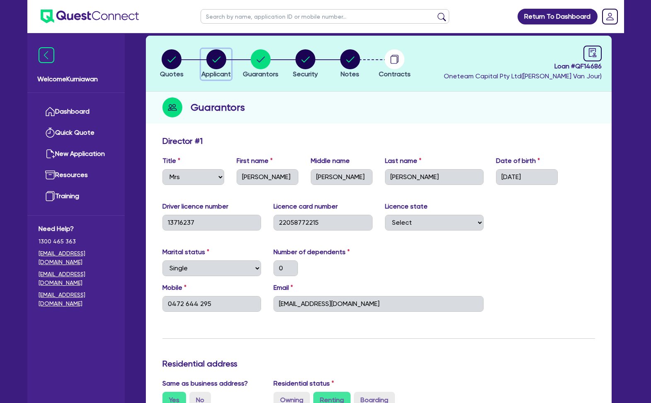
click at [212, 61] on circle "button" at bounding box center [216, 59] width 20 height 20
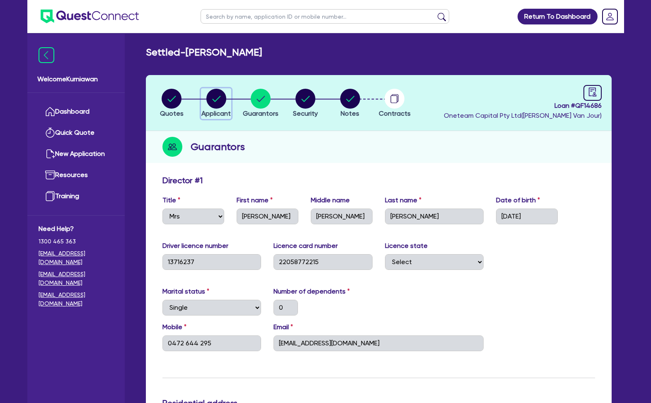
select select "SOLE_TRADER"
select select "ADMINISTRATIVE_SUPPORT"
select select "EMPLOYMENT"
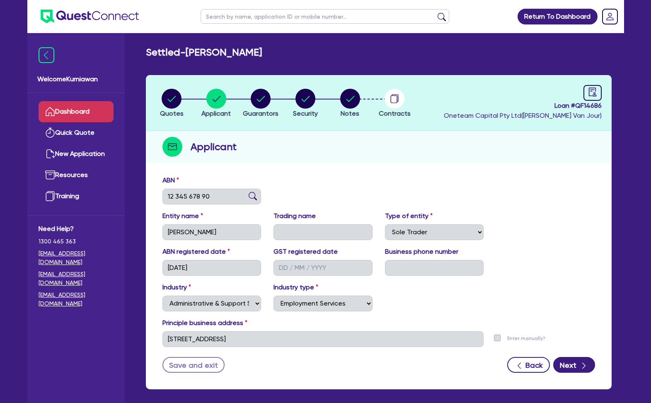
click at [81, 119] on link "Dashboard" at bounding box center [76, 111] width 75 height 21
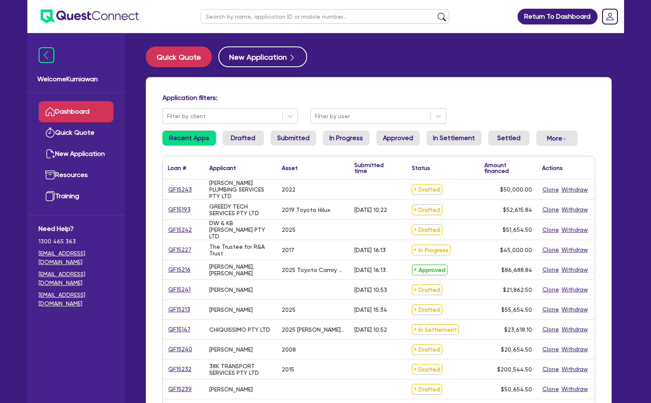
click at [181, 210] on link "QF15193" at bounding box center [179, 210] width 23 height 10
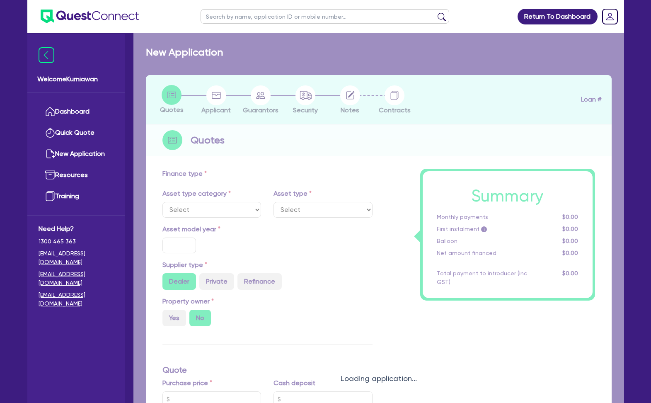
select select "CARS_AND_LIGHT_TRUCKS"
type input "2019"
radio input "false"
radio input "true"
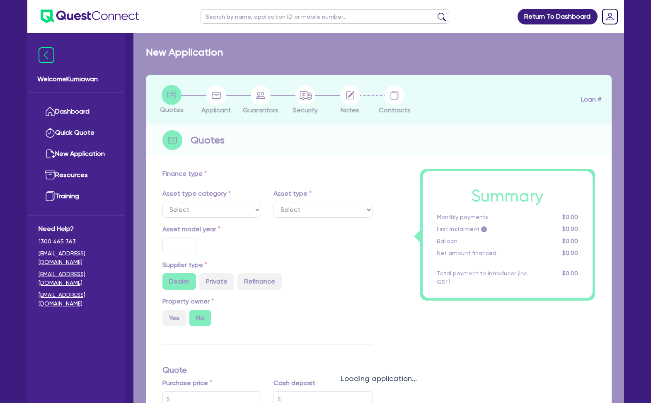
type input "51,901.94"
type input "4"
type input "2,104.63"
type input "9.75"
type input "649"
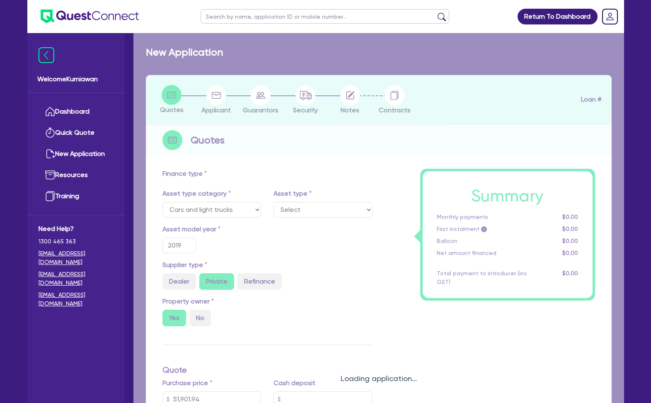
select select "PASSENGER_VEHICLES"
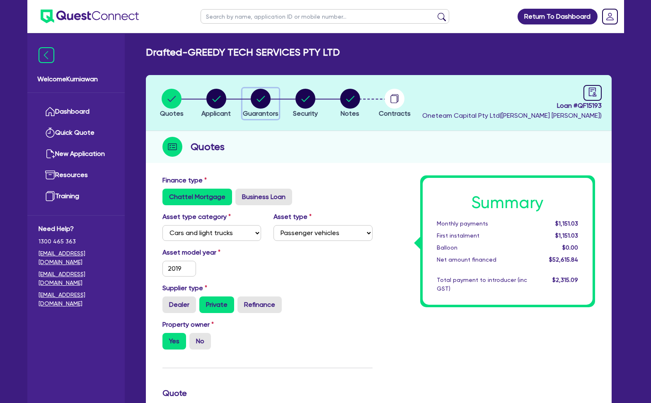
click at [268, 105] on icon "button" at bounding box center [261, 99] width 20 height 20
select select "MR"
select select "[GEOGRAPHIC_DATA]"
select select "SINGLE"
select select "PROPERTY"
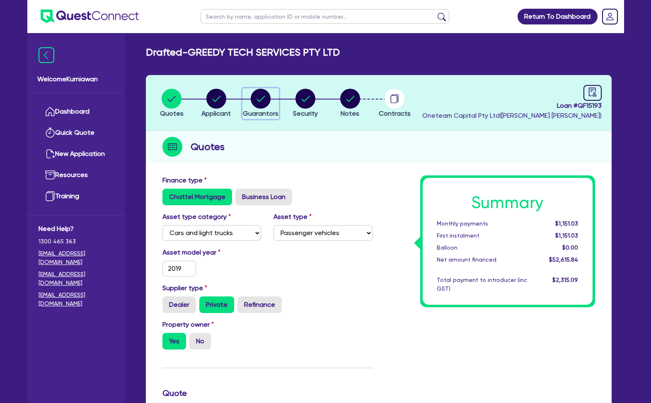
select select "VEHICLE"
select select "MORTGAGE"
select select "VEHICLE_LOAN"
